Goal: Task Accomplishment & Management: Complete application form

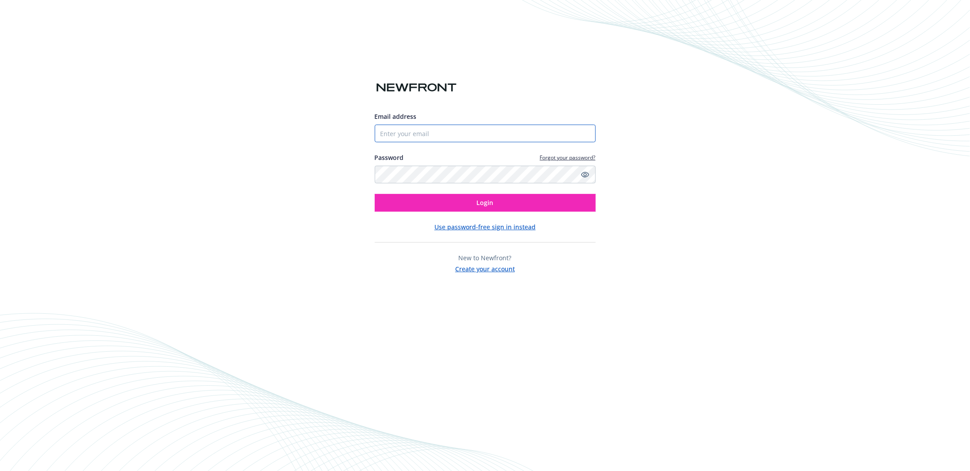
click at [440, 131] on input "Email address" at bounding box center [485, 134] width 221 height 18
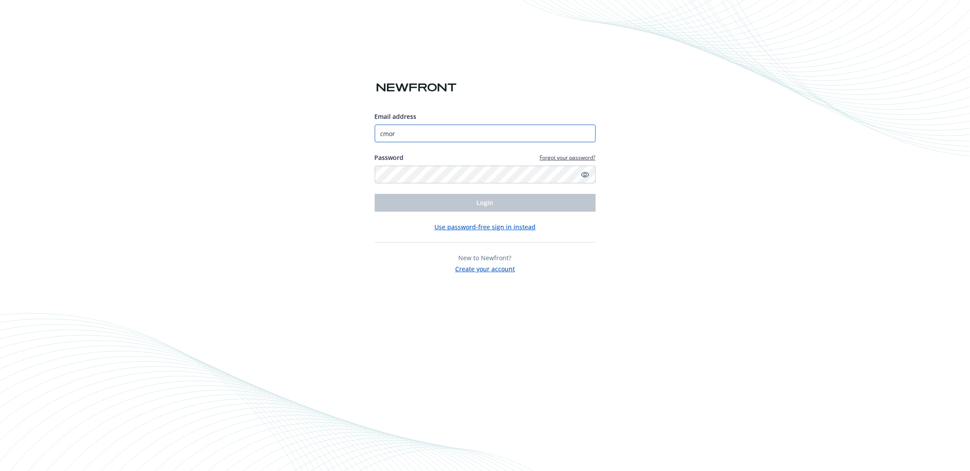
type input "[EMAIL_ADDRESS][DOMAIN_NAME]"
click at [481, 272] on button "Create your account" at bounding box center [485, 267] width 60 height 11
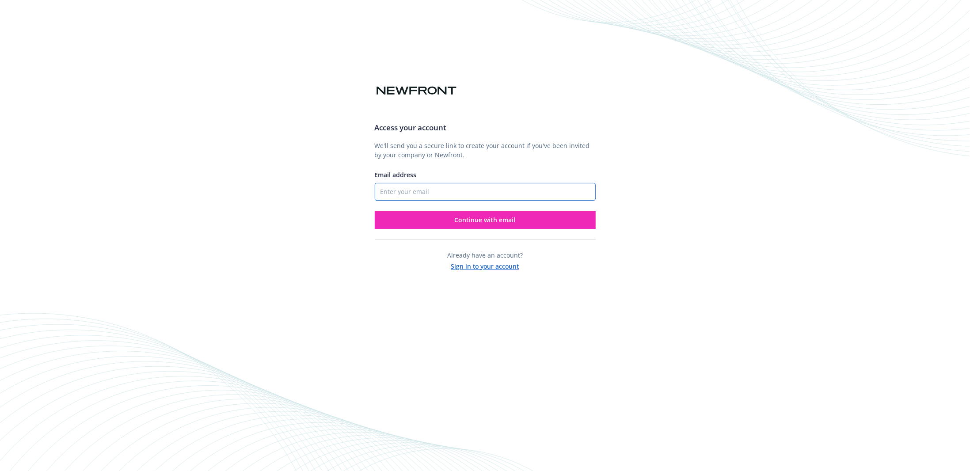
click at [463, 190] on input "Email address" at bounding box center [485, 192] width 221 height 18
type input "[EMAIL_ADDRESS][DOMAIN_NAME]"
click at [495, 220] on span "Continue with email" at bounding box center [485, 220] width 61 height 8
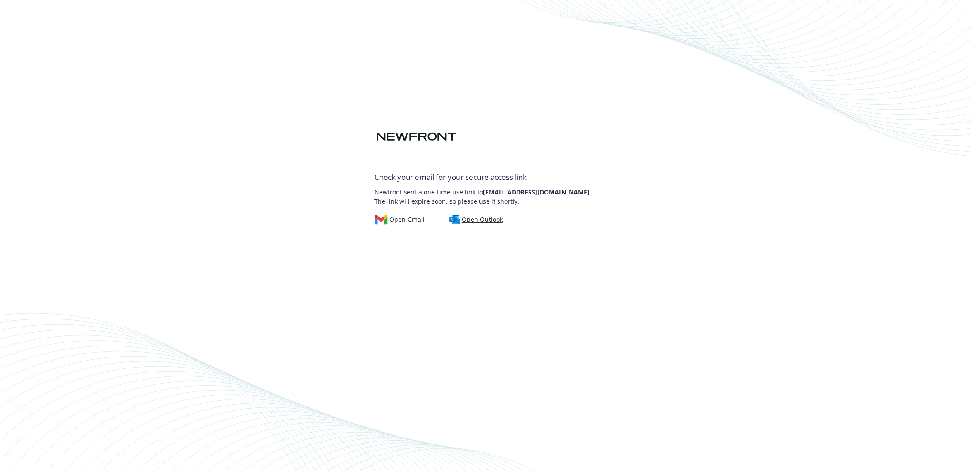
click at [481, 216] on div "Open Outlook" at bounding box center [475, 220] width 53 height 10
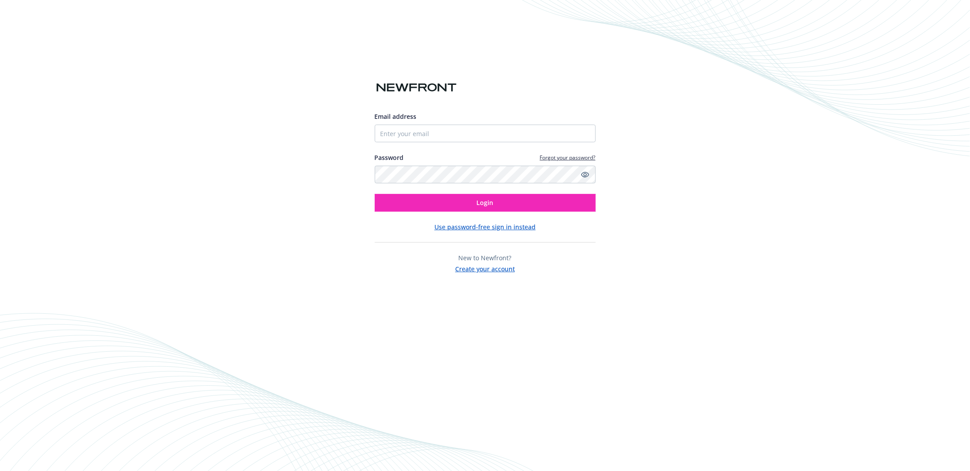
click at [483, 227] on button "Use password-free sign in instead" at bounding box center [484, 226] width 101 height 9
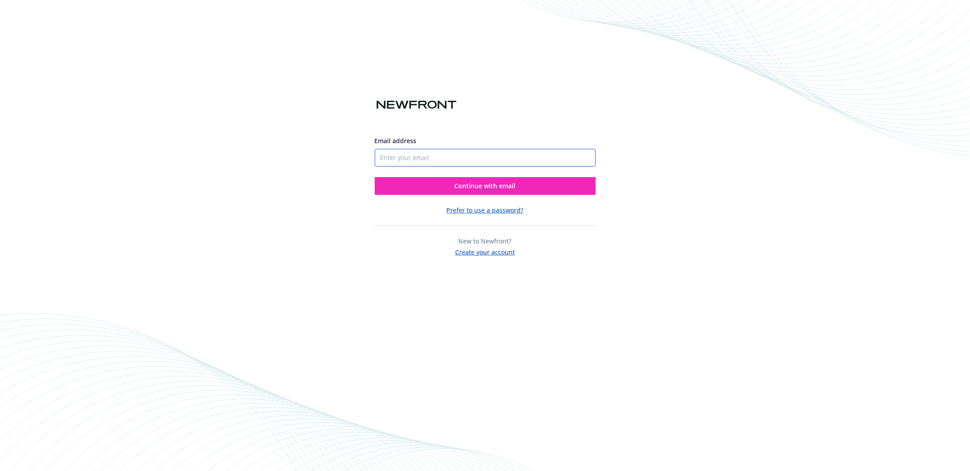
click at [474, 156] on input "Email address" at bounding box center [485, 158] width 221 height 18
type input "[EMAIL_ADDRESS][DOMAIN_NAME]"
click at [483, 185] on span "Continue with email" at bounding box center [485, 186] width 61 height 8
